Goal: Learn about a topic

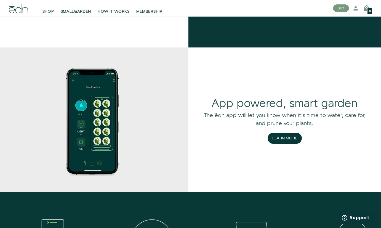
scroll to position [745, 0]
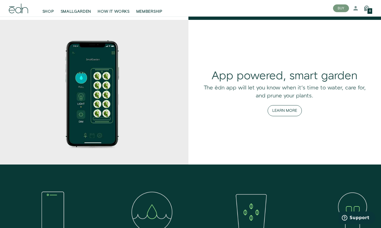
click at [289, 108] on button "Learn More" at bounding box center [285, 110] width 34 height 11
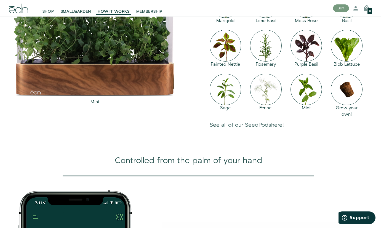
scroll to position [529, 0]
